Goal: Use online tool/utility: Utilize a website feature to perform a specific function

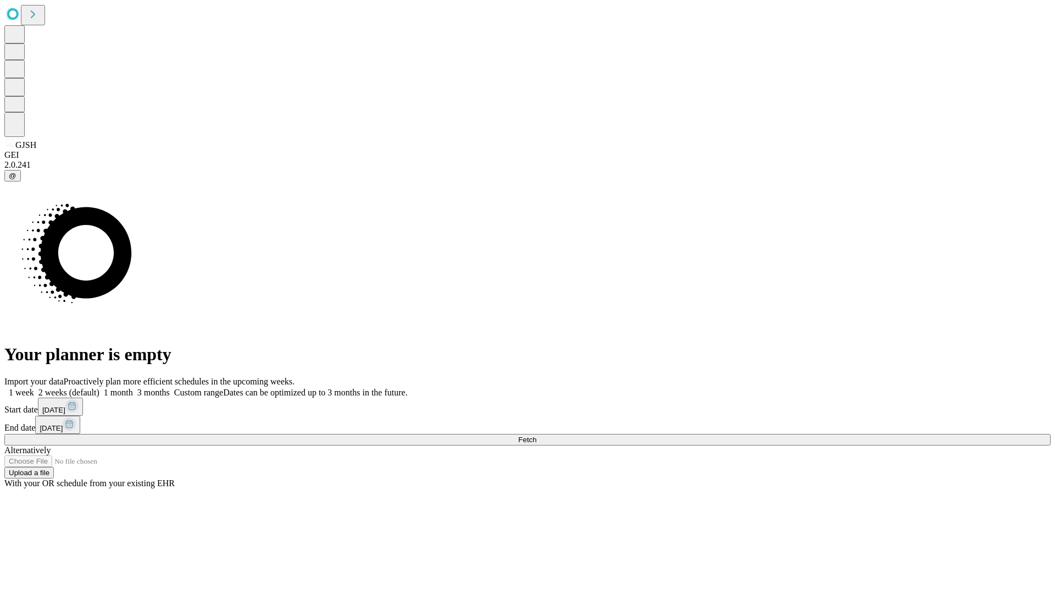
click at [536, 435] on span "Fetch" at bounding box center [527, 439] width 18 height 8
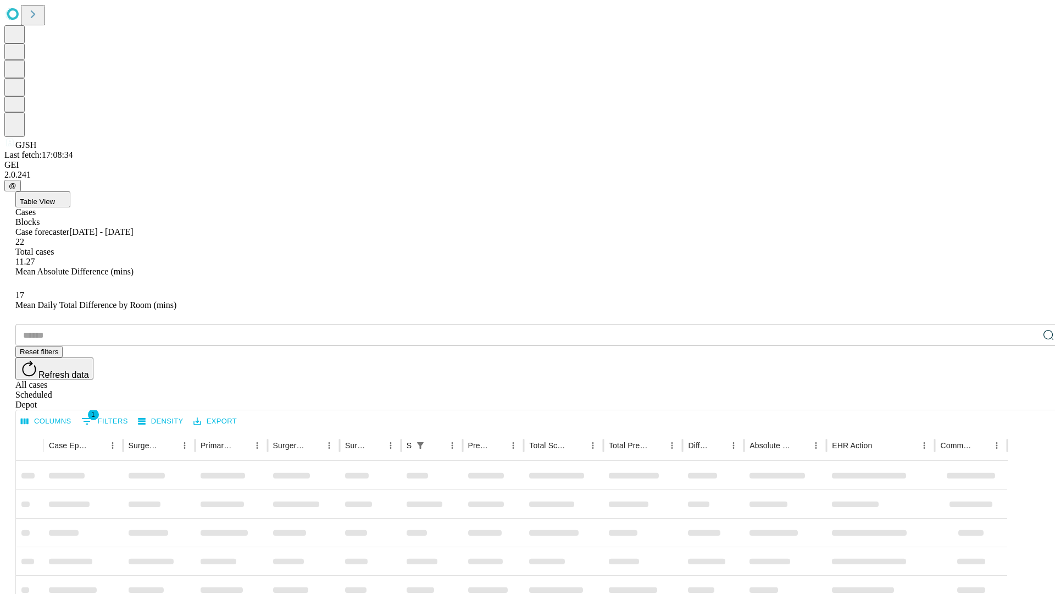
click at [55, 197] on span "Table View" at bounding box center [37, 201] width 35 height 8
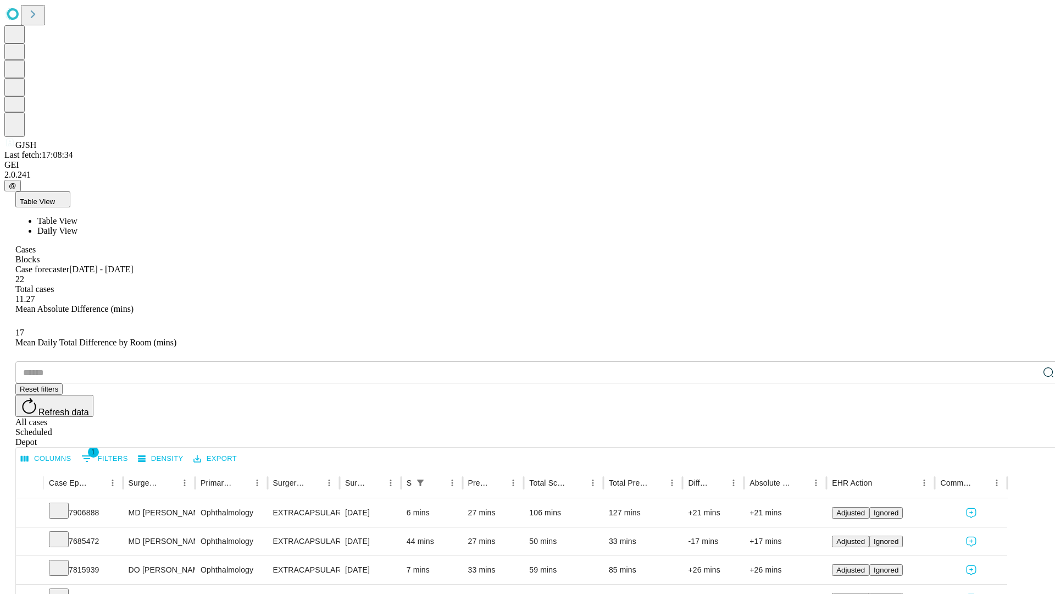
click at [77, 226] on span "Daily View" at bounding box center [57, 230] width 40 height 9
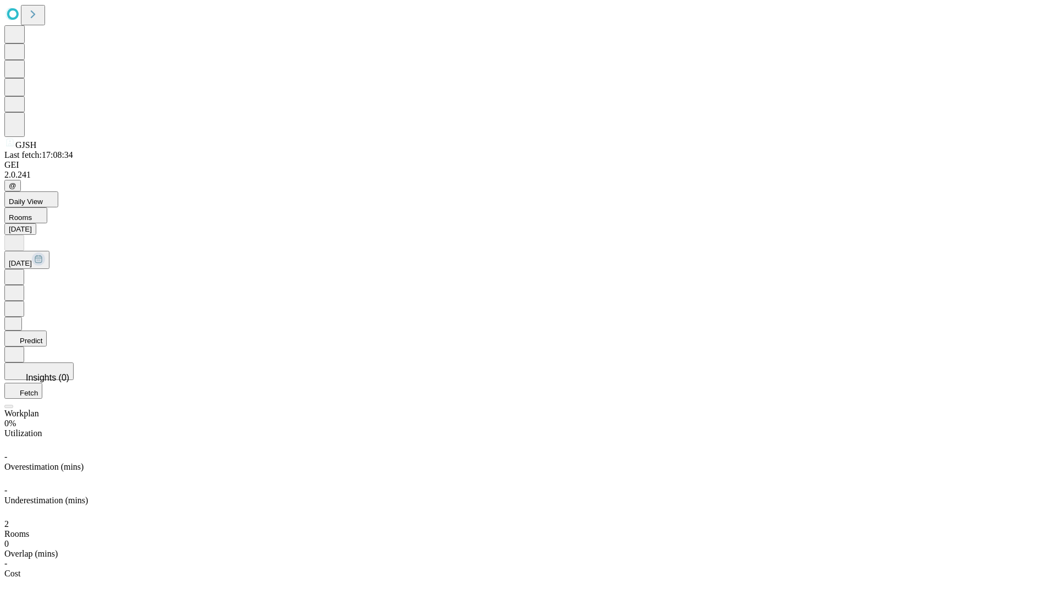
click at [47, 330] on button "Predict" at bounding box center [25, 338] width 42 height 16
